Goal: Task Accomplishment & Management: Manage account settings

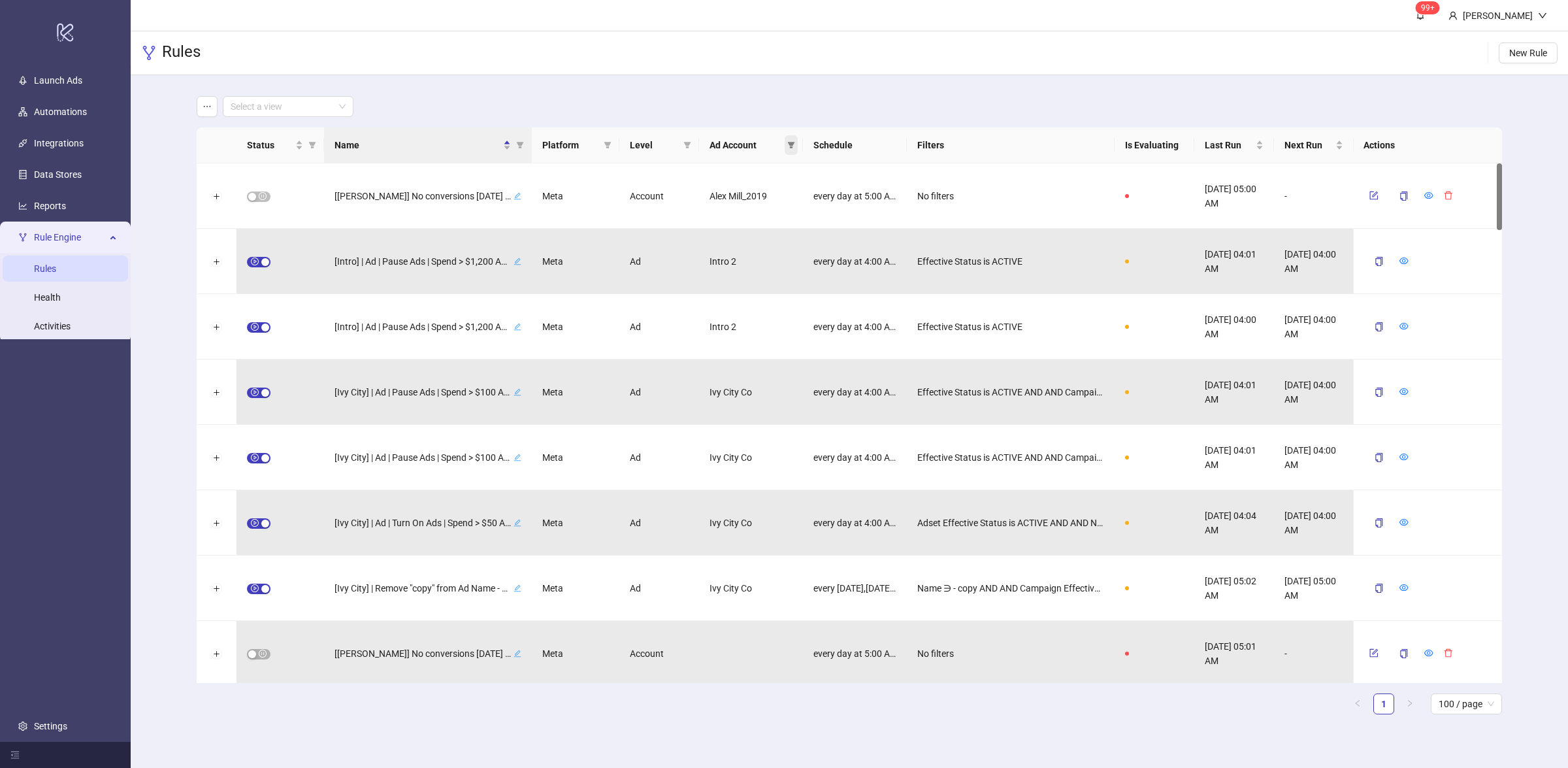
click at [793, 146] on icon "filter" at bounding box center [791, 145] width 8 height 8
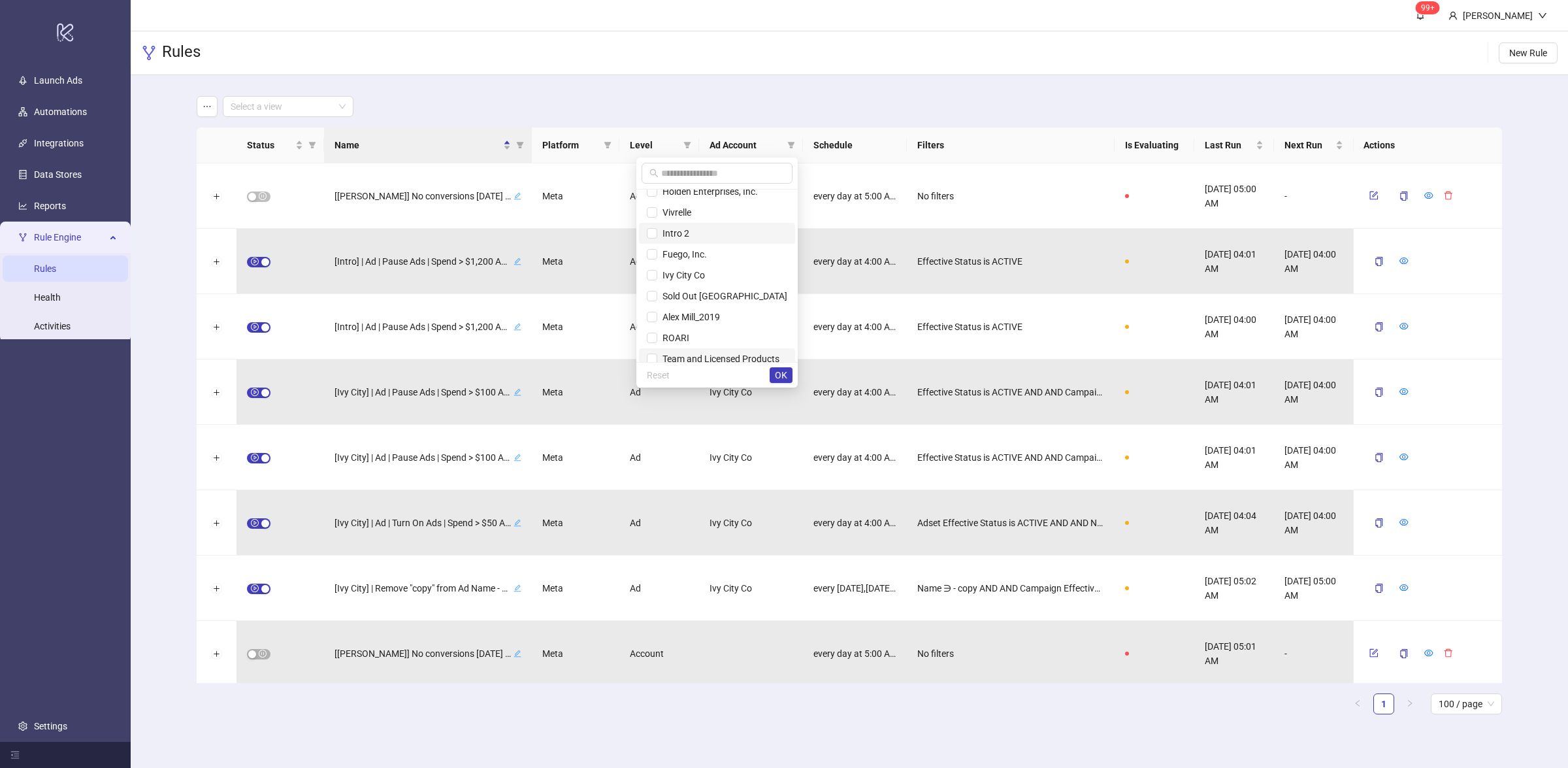
scroll to position [104, 0]
click at [708, 329] on span "10040955 SGFJ" at bounding box center [692, 327] width 70 height 11
click at [775, 371] on span "OK" at bounding box center [781, 374] width 13 height 11
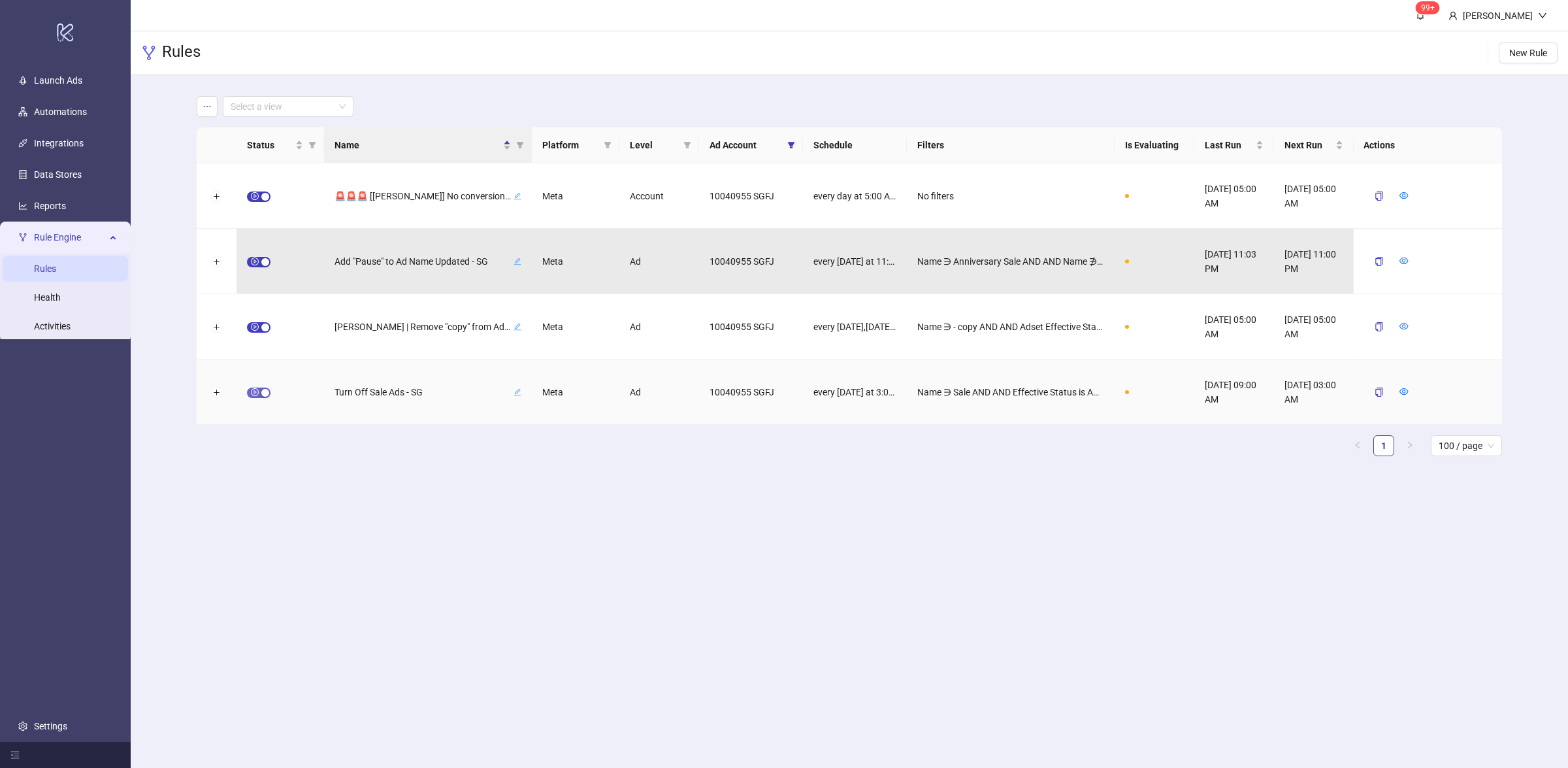
click at [258, 396] on span "button" at bounding box center [258, 393] width 23 height 11
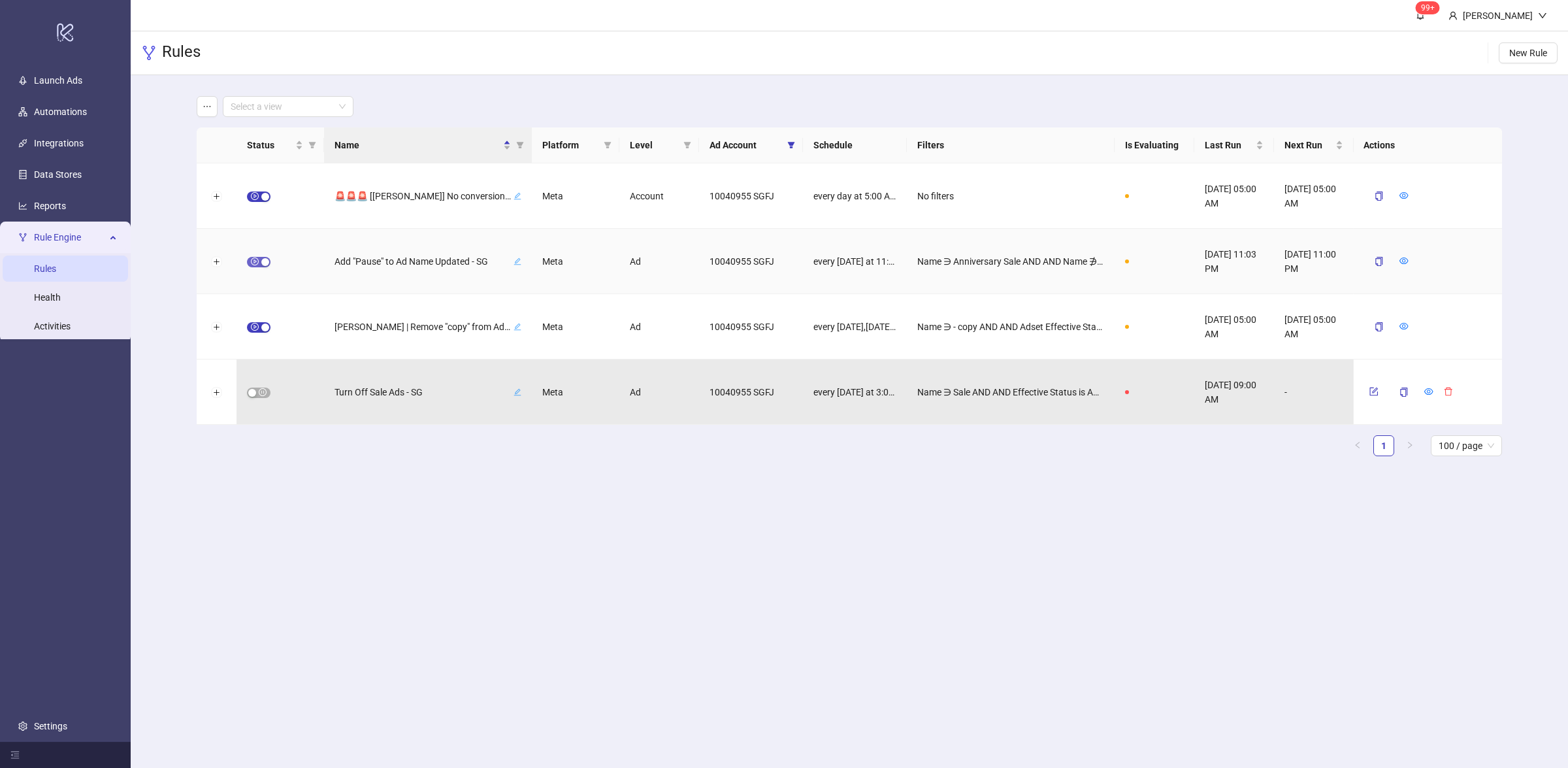
click at [263, 260] on div "button" at bounding box center [265, 262] width 8 height 8
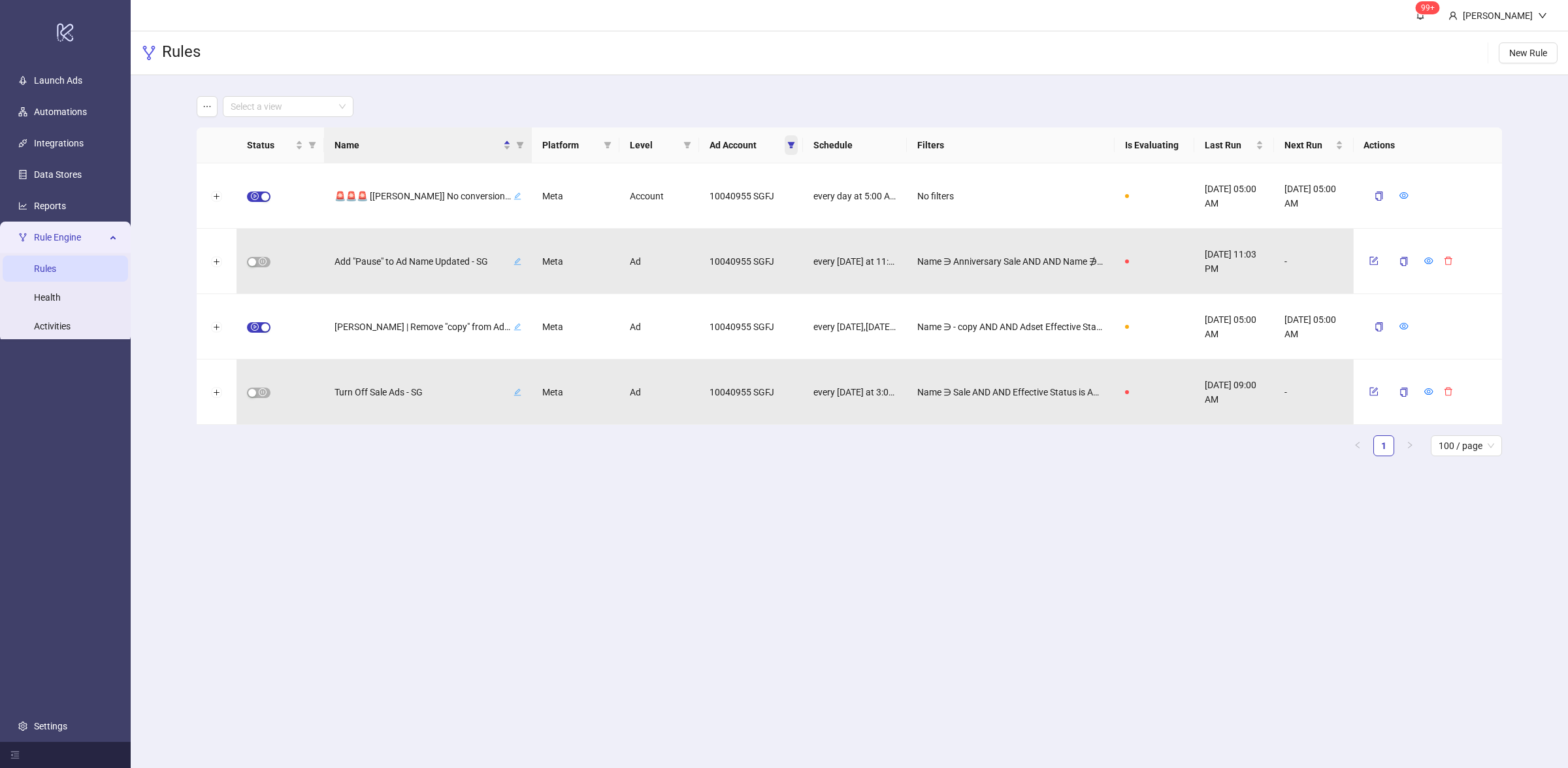
click at [789, 144] on icon "filter" at bounding box center [790, 144] width 7 height 7
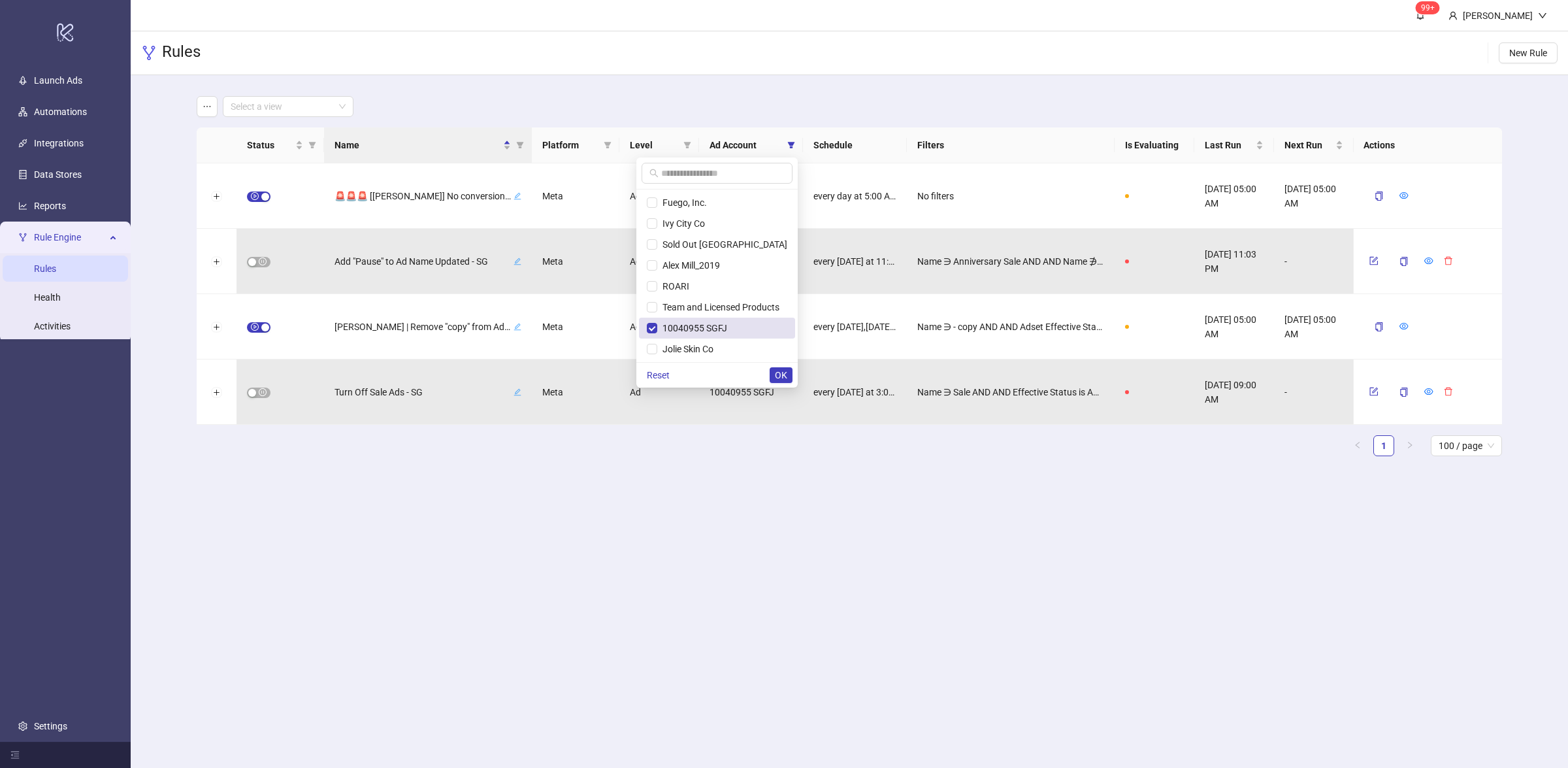
click at [733, 328] on span "10040955 SGFJ" at bounding box center [717, 327] width 140 height 15
click at [726, 224] on span "[PERSON_NAME]" at bounding box center [717, 223] width 140 height 15
click at [788, 374] on button "OK" at bounding box center [781, 375] width 22 height 16
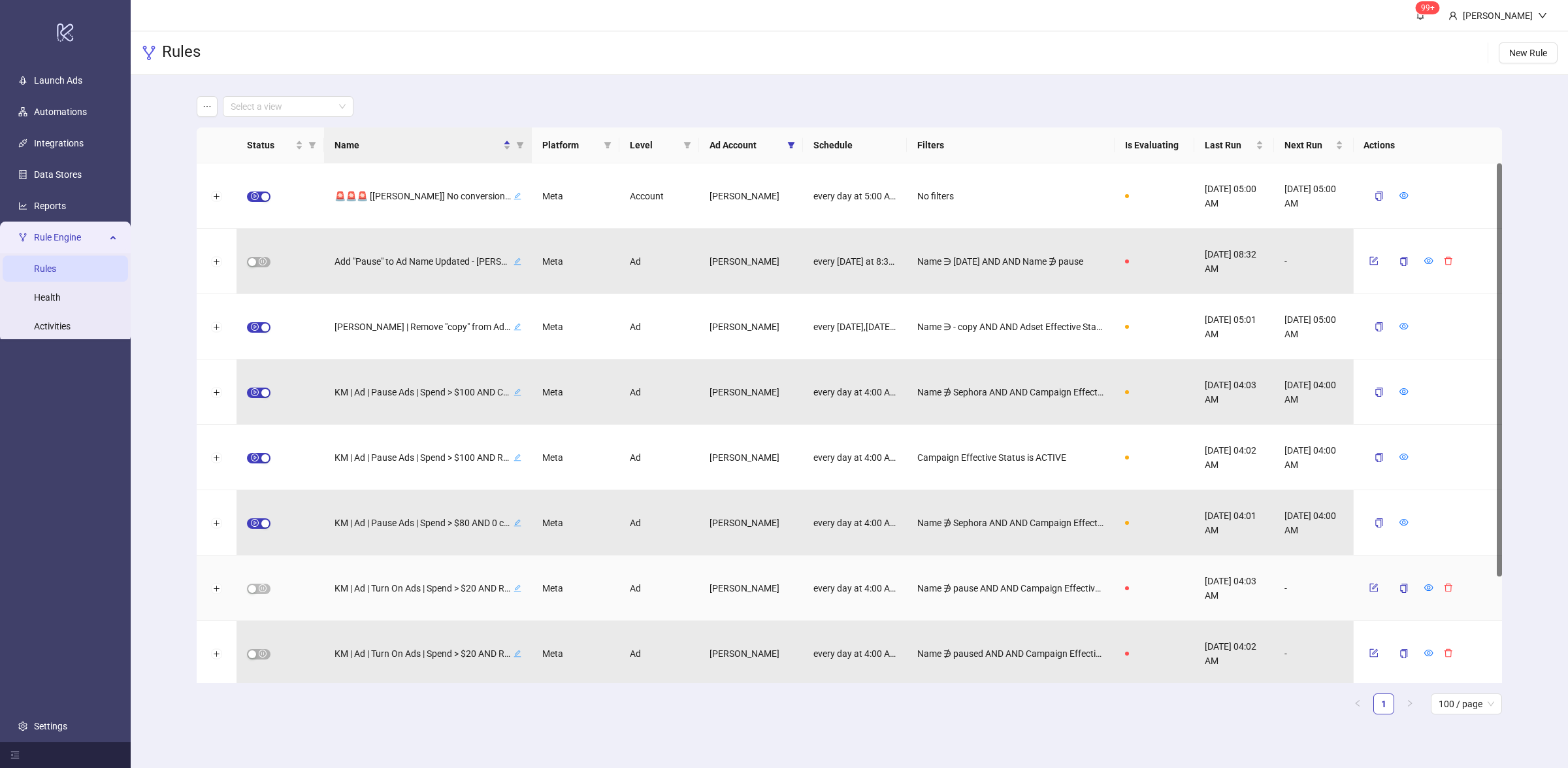
scroll to position [134, 0]
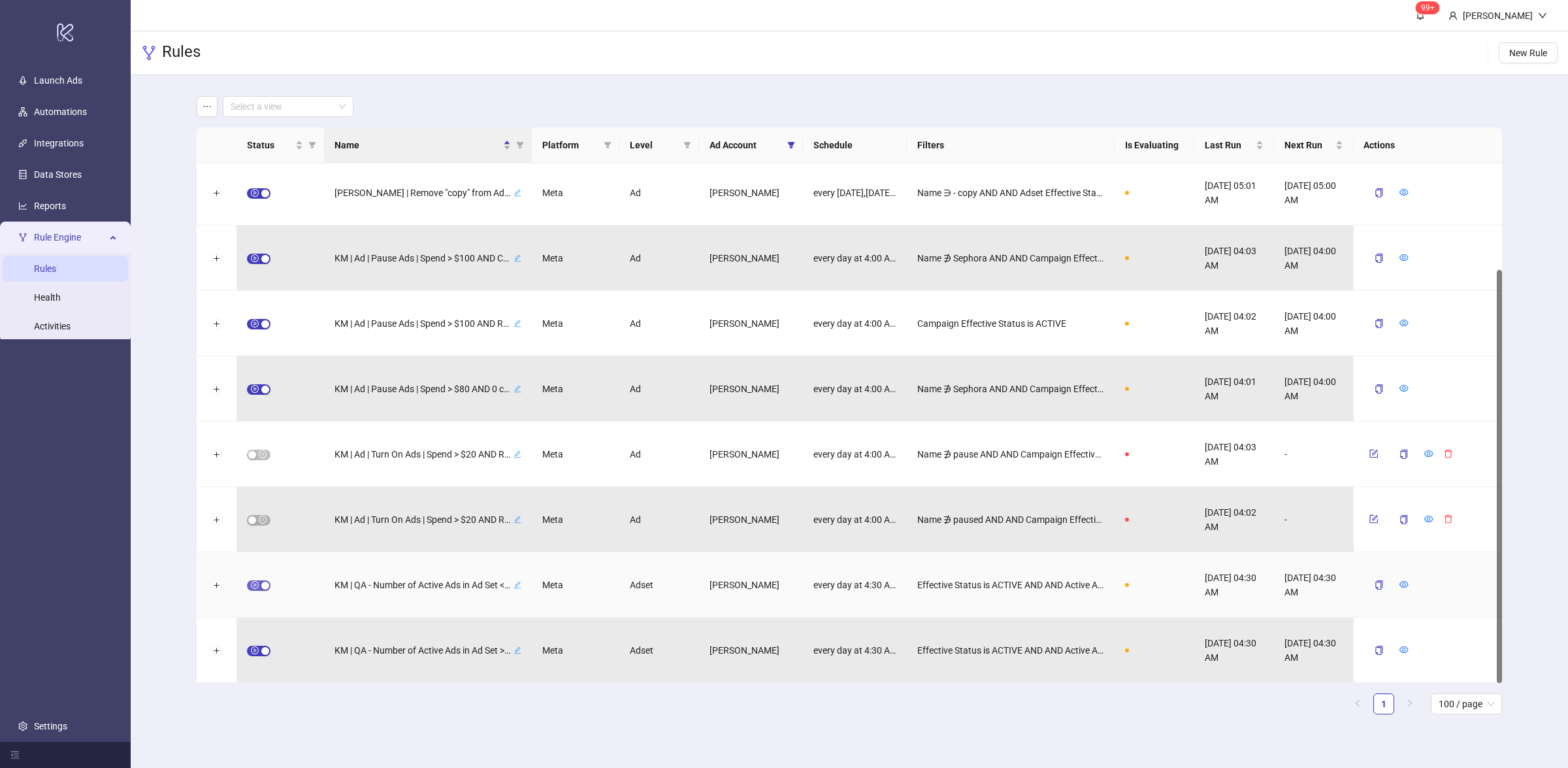
click at [254, 580] on span "button" at bounding box center [258, 585] width 23 height 11
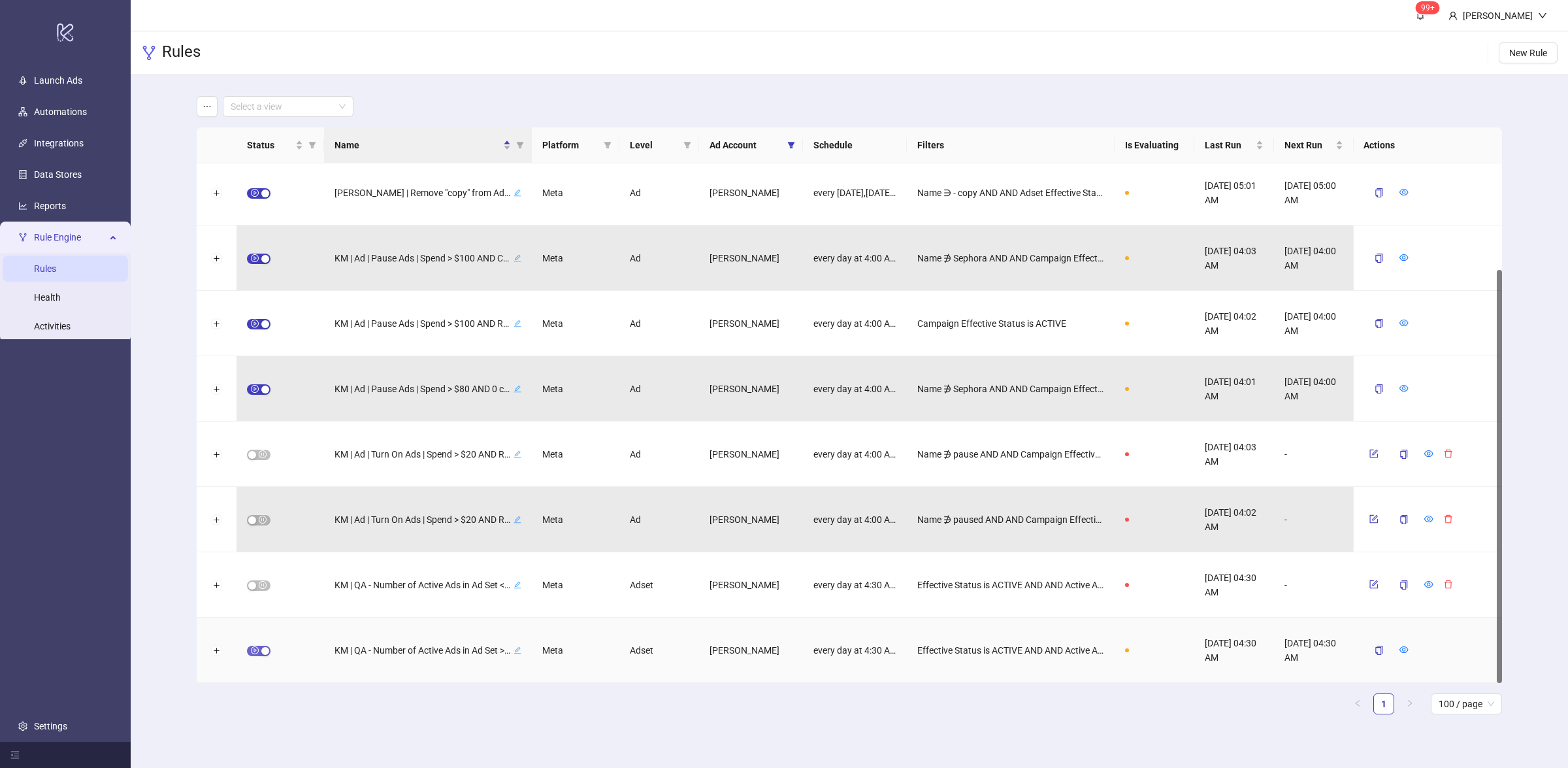
click at [261, 651] on div "button" at bounding box center [265, 651] width 8 height 8
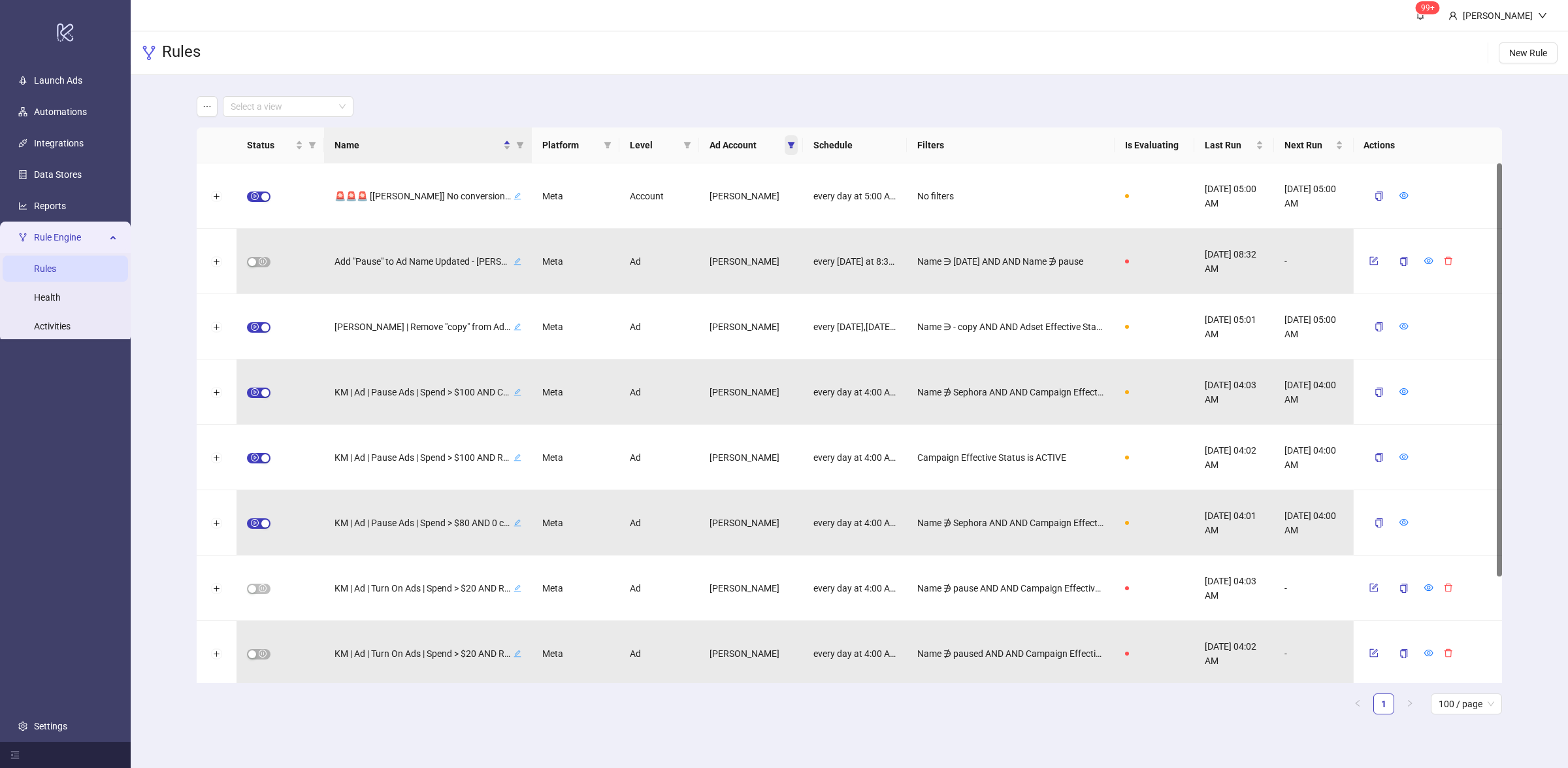
click at [795, 145] on span at bounding box center [790, 145] width 13 height 19
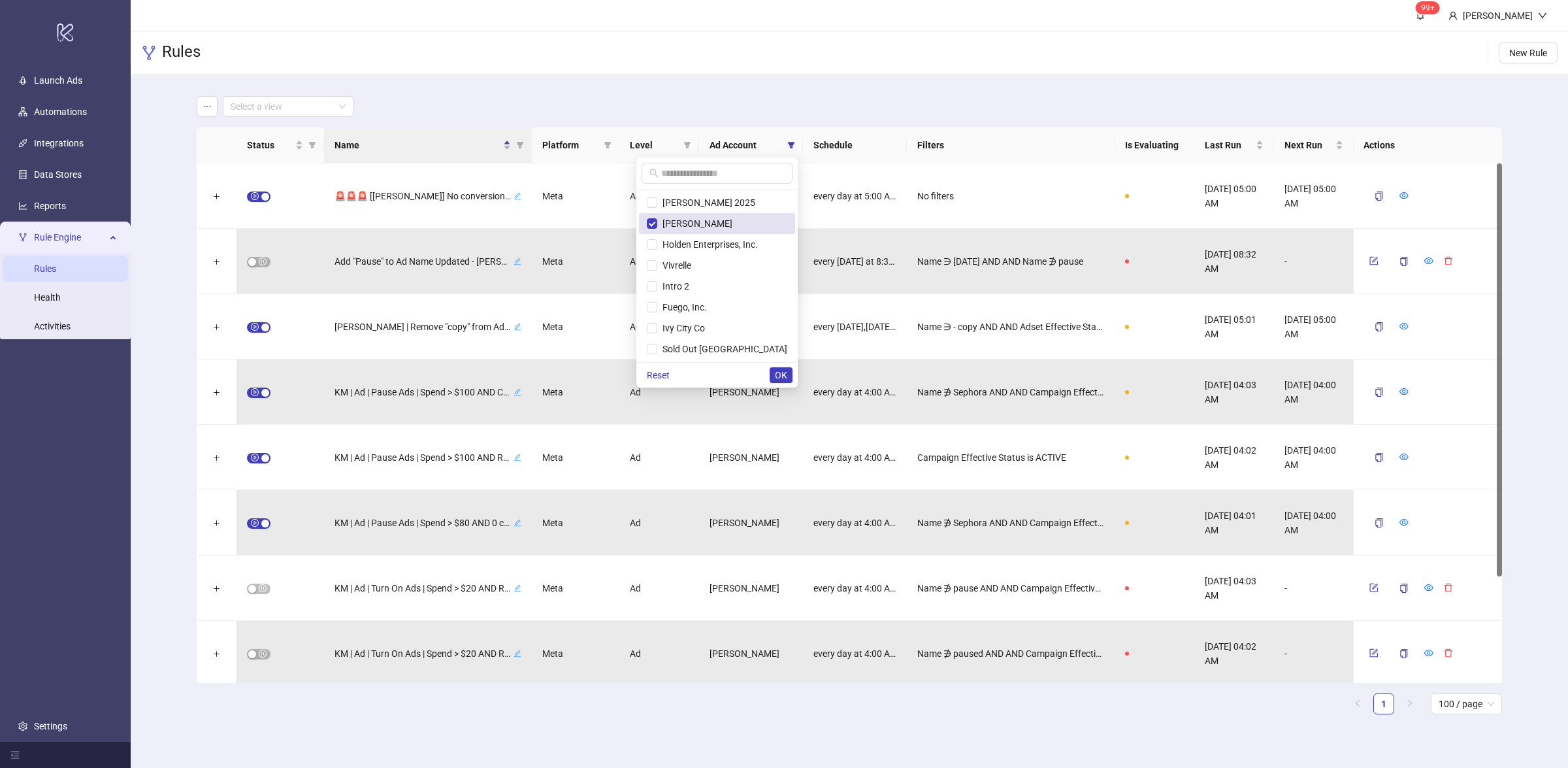
click at [710, 217] on span "[PERSON_NAME]" at bounding box center [717, 223] width 140 height 15
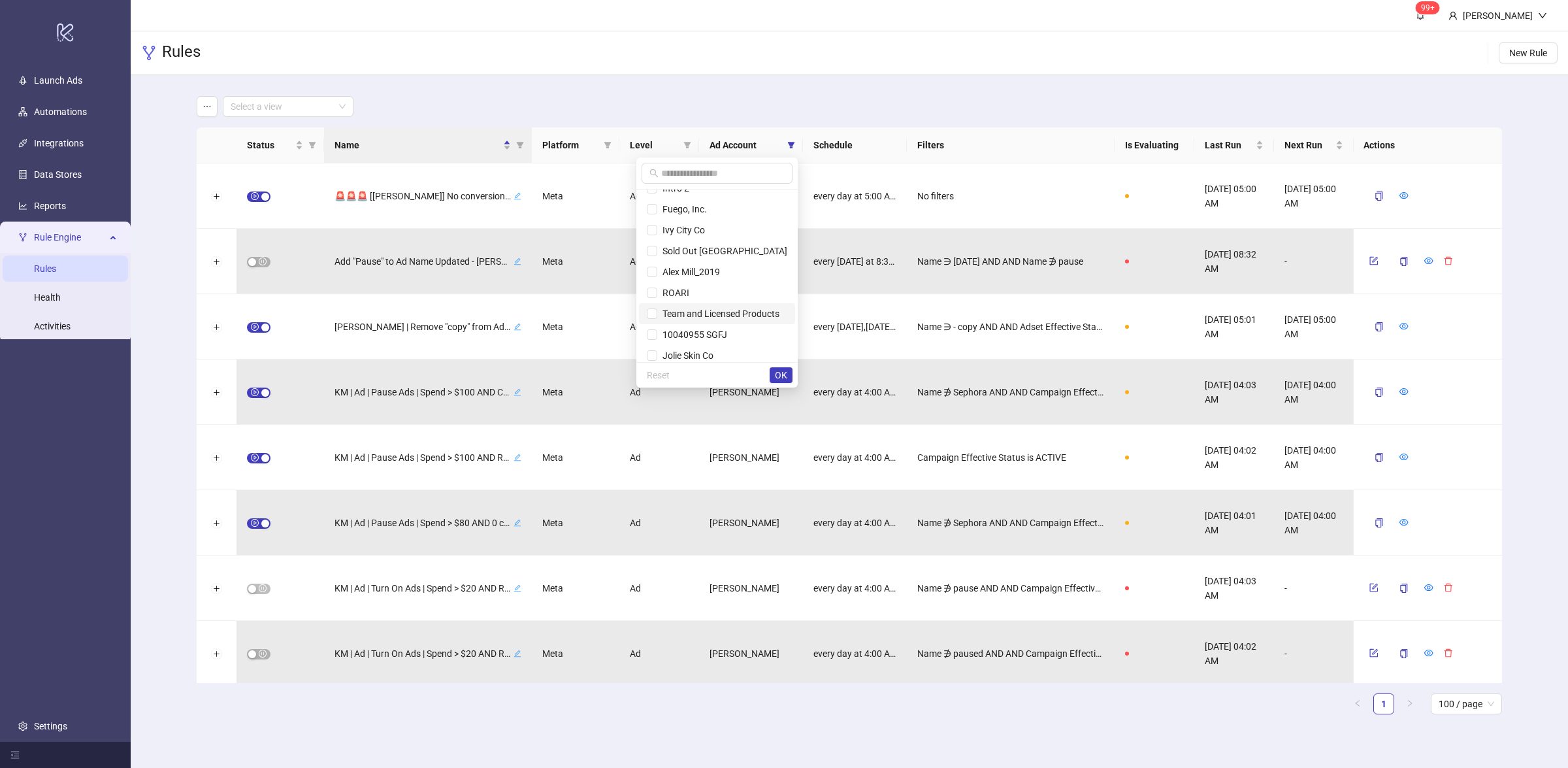
scroll to position [104, 0]
click at [707, 348] on span "Jolie Skin Co" at bounding box center [685, 349] width 57 height 11
click at [776, 371] on span "OK" at bounding box center [781, 374] width 13 height 11
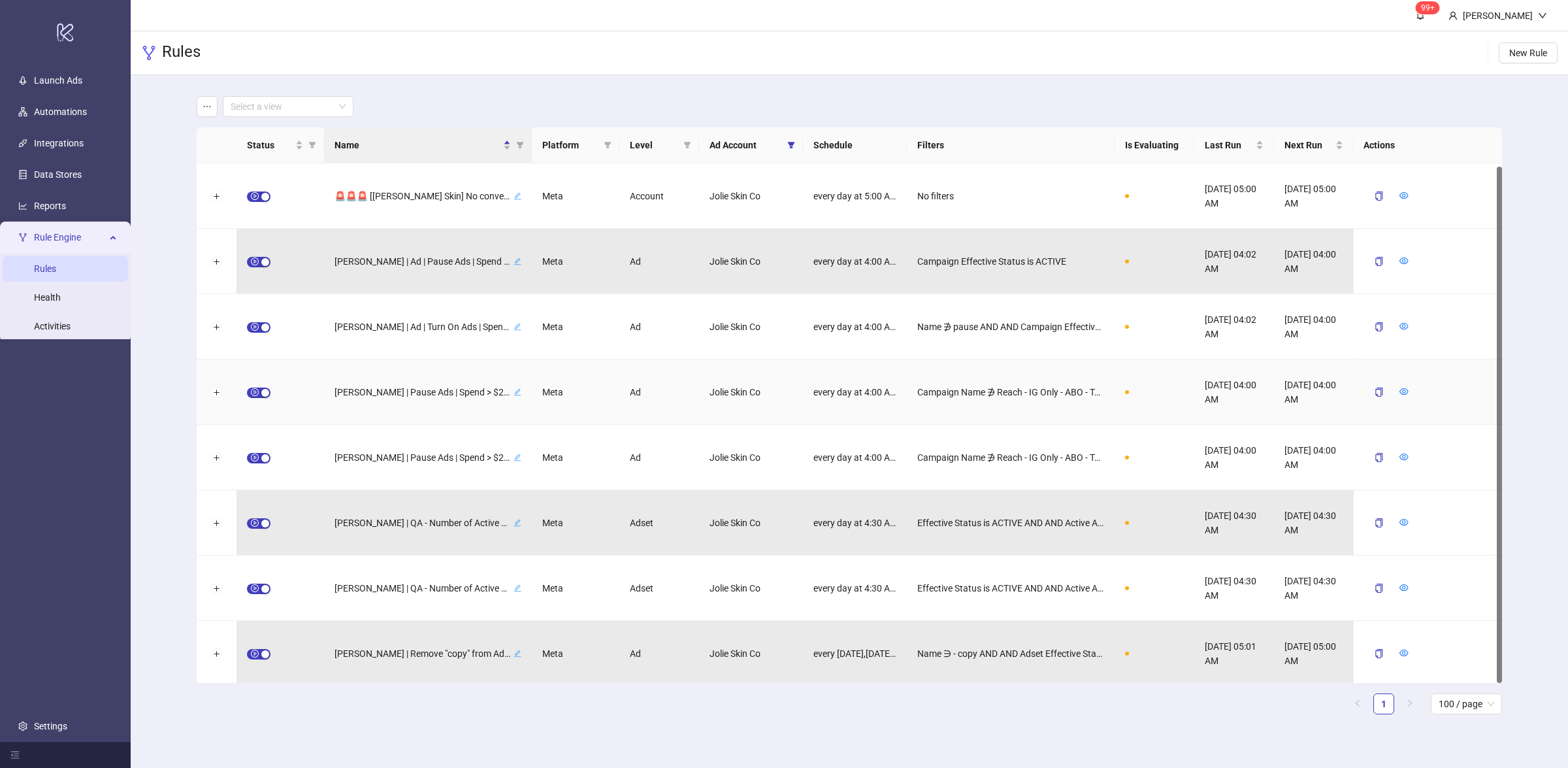
scroll to position [3, 0]
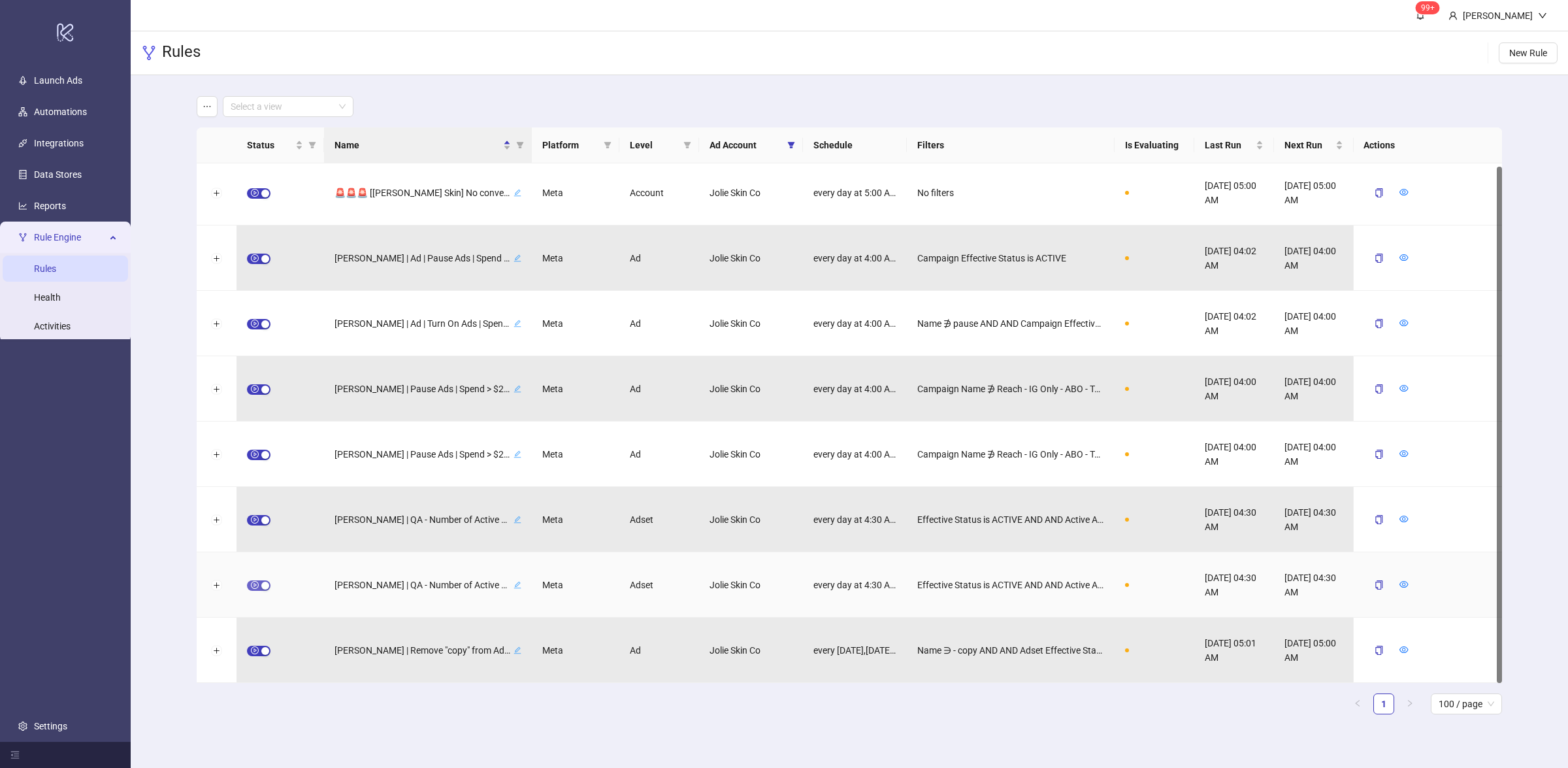
click at [254, 583] on span "button" at bounding box center [258, 585] width 23 height 11
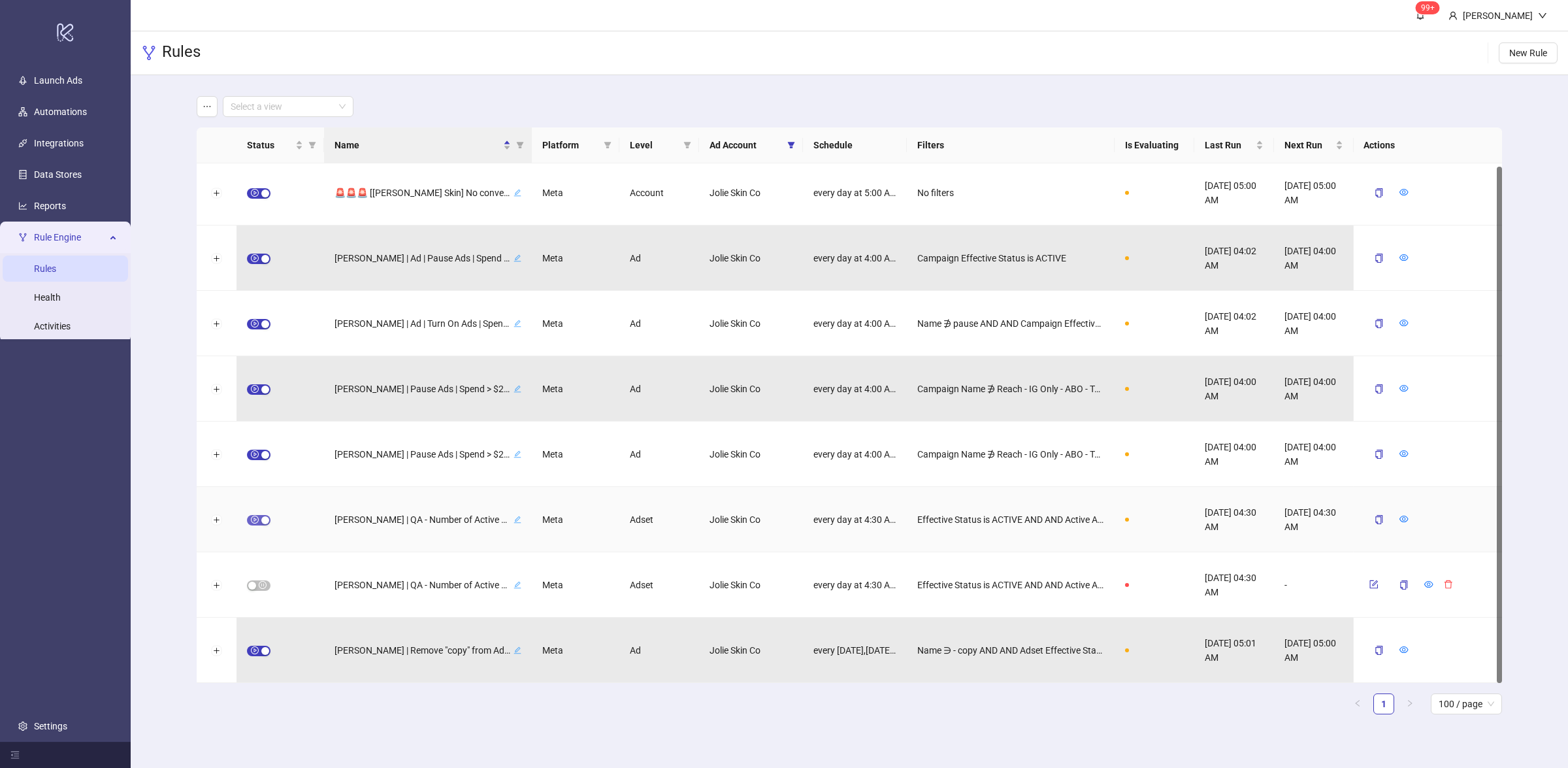
click at [262, 519] on div "button" at bounding box center [265, 520] width 8 height 8
